Goal: Task Accomplishment & Management: Manage account settings

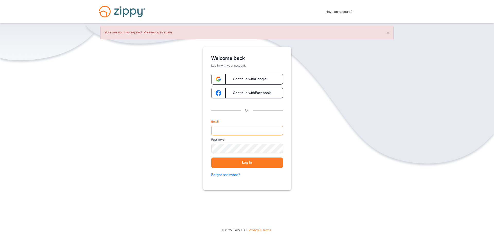
click at [235, 129] on input "Email" at bounding box center [247, 131] width 72 height 10
type input "**********"
click at [253, 161] on button "Log in" at bounding box center [247, 163] width 72 height 11
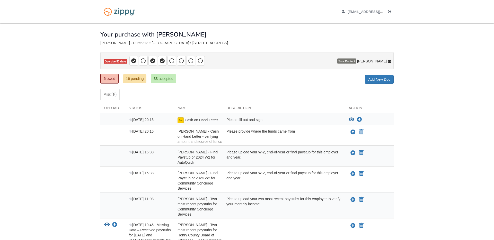
click at [390, 61] on icon at bounding box center [390, 62] width 4 height 4
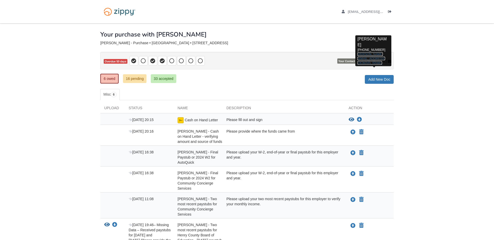
click at [375, 55] on link "[PERSON_NAME][EMAIL_ADDRESS][DOMAIN_NAME]" at bounding box center [372, 59] width 28 height 12
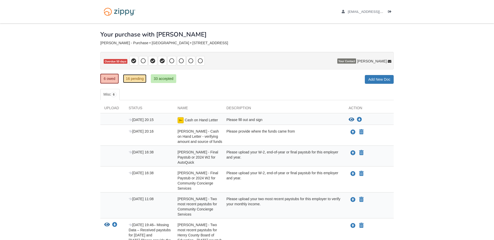
click at [137, 78] on link "16 pending" at bounding box center [134, 78] width 23 height 9
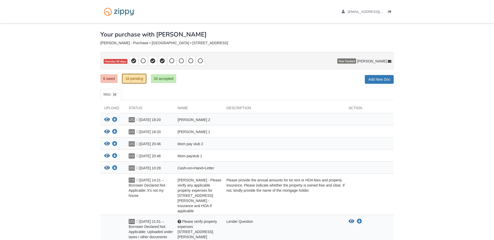
drag, startPoint x: 155, startPoint y: 44, endPoint x: 189, endPoint y: 43, distance: 33.5
click at [189, 43] on div "[PERSON_NAME] - Purchase • [GEOGRAPHIC_DATA] • [STREET_ADDRESS]" at bounding box center [246, 43] width 293 height 4
click at [189, 42] on div "[PERSON_NAME] - Purchase • [GEOGRAPHIC_DATA] • [STREET_ADDRESS]" at bounding box center [246, 43] width 293 height 4
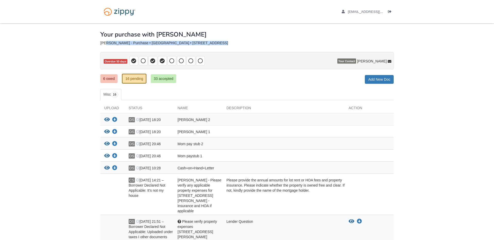
copy div "[PERSON_NAME] - Purchase • [GEOGRAPHIC_DATA] • [STREET_ADDRESS]"
